Goal: Communication & Community: Answer question/provide support

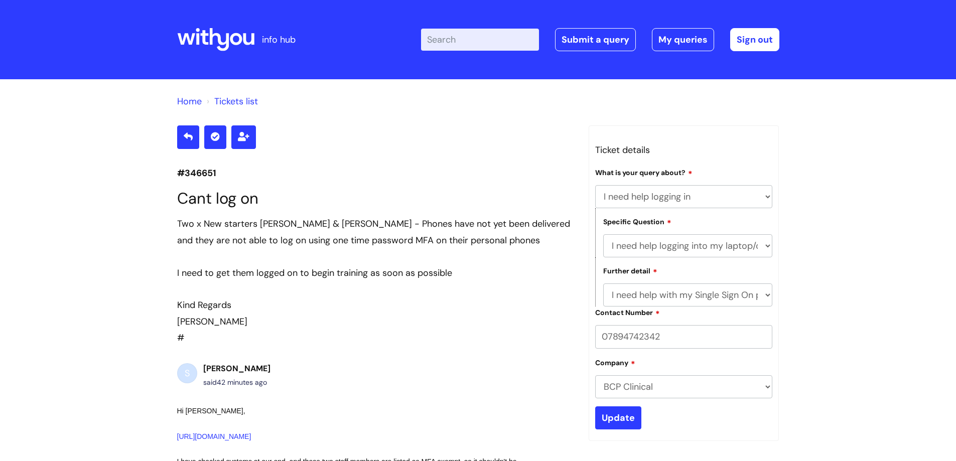
select select "I need help logging in"
select select "I need help logging into my laptop/chromebook"
select select "I need help with my Single Sign On password"
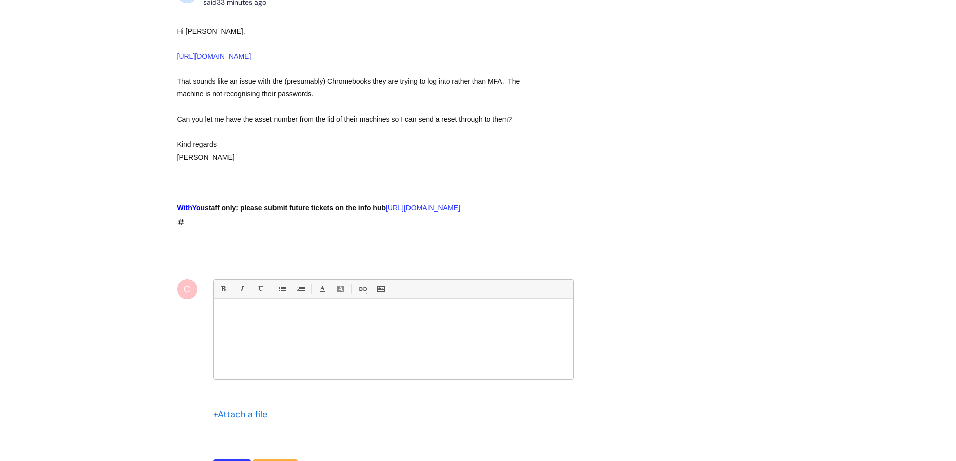
scroll to position [893, 0]
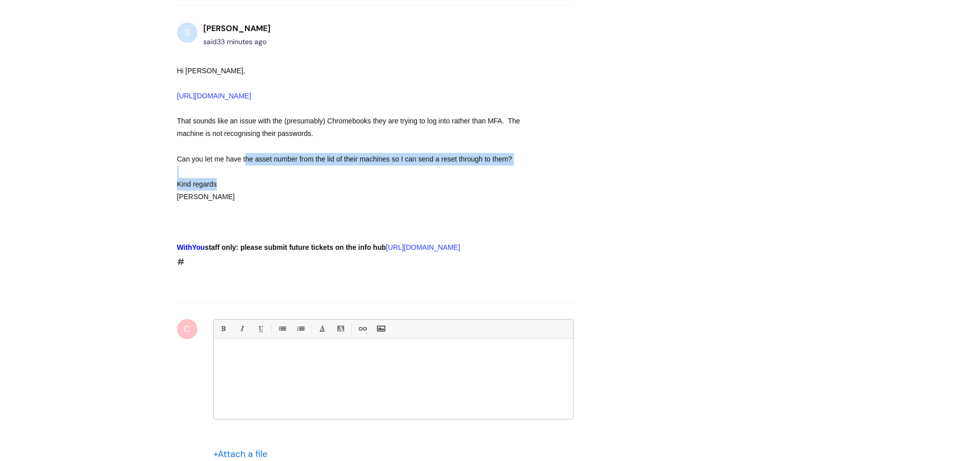
drag, startPoint x: 247, startPoint y: 175, endPoint x: 509, endPoint y: 191, distance: 262.5
click at [509, 191] on div "Hi [PERSON_NAME], [URL][DOMAIN_NAME] That sounds like an issue with the (presum…" at bounding box center [357, 160] width 360 height 190
click at [513, 191] on div "Kind regards" at bounding box center [357, 184] width 360 height 13
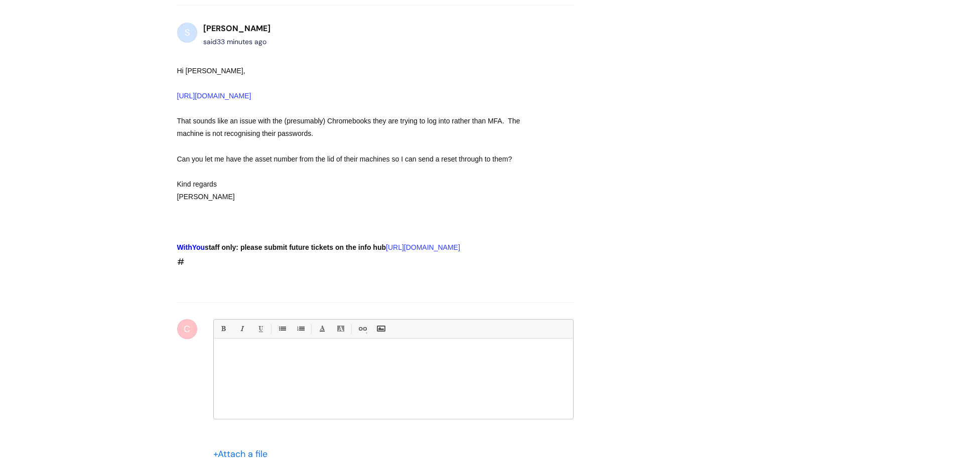
click at [482, 398] on div at bounding box center [393, 381] width 359 height 75
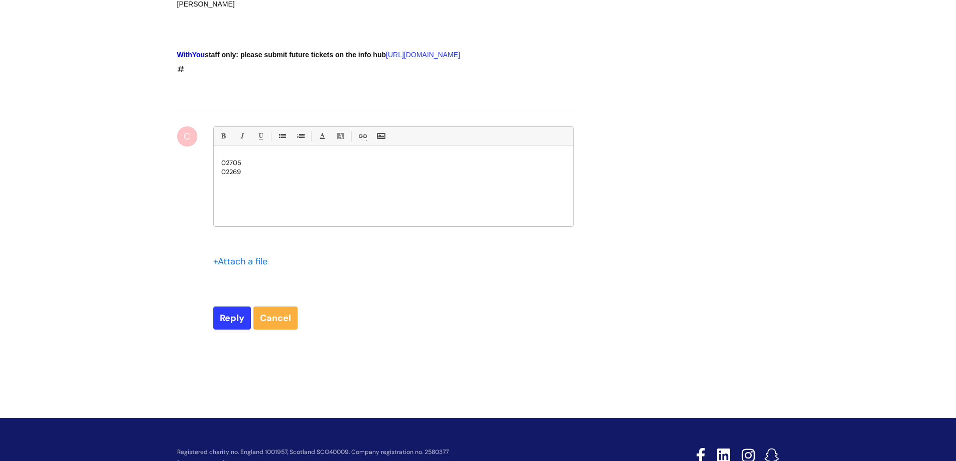
scroll to position [1094, 0]
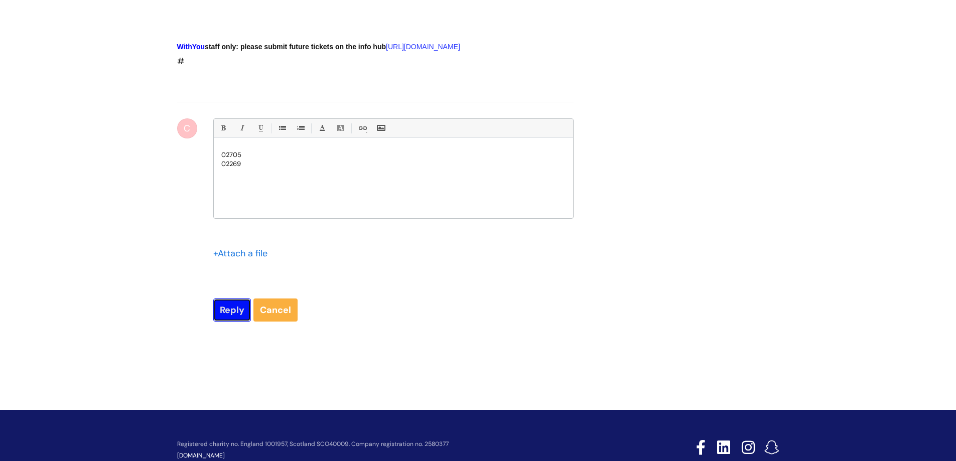
click at [228, 322] on input "Reply" at bounding box center [232, 310] width 38 height 23
type input "Please Wait..."
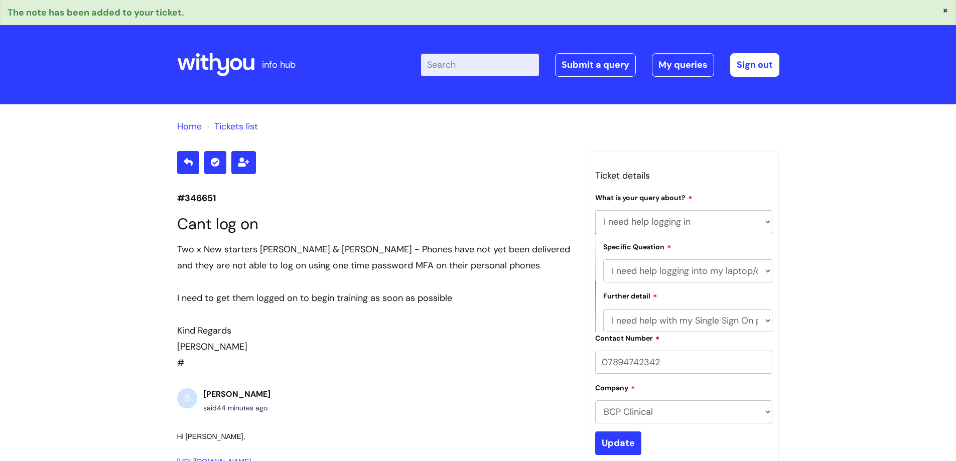
select select "I need help logging in"
select select "I need help logging into my laptop/chromebook"
select select "I need help with my Single Sign On password"
